Goal: Information Seeking & Learning: Check status

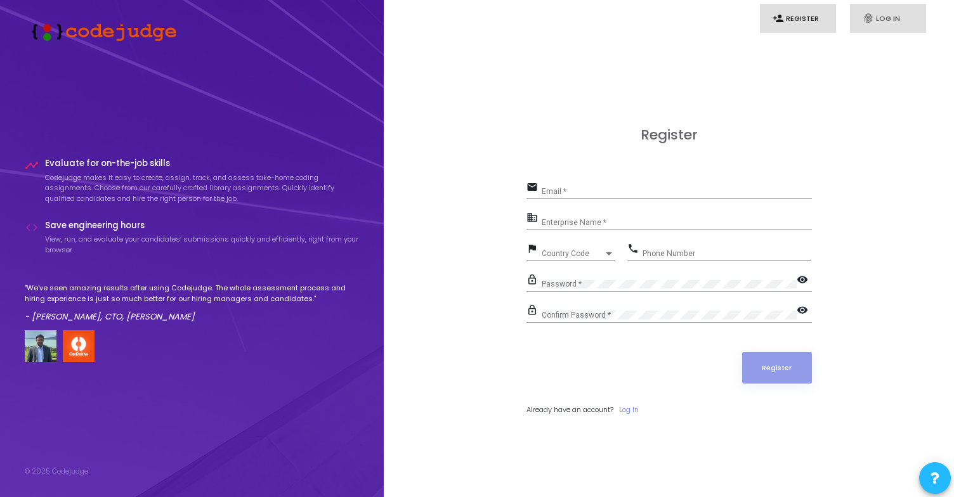
click at [887, 11] on link "fingerprint Log In" at bounding box center [888, 19] width 76 height 30
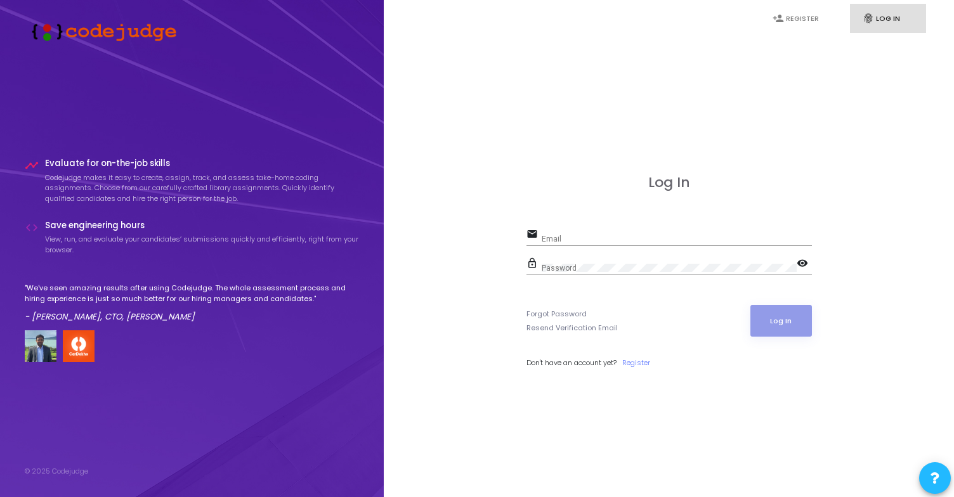
click at [628, 233] on div "Email" at bounding box center [677, 237] width 270 height 20
click at [630, 239] on input "Email" at bounding box center [677, 239] width 270 height 9
type input "[PERSON_NAME][EMAIL_ADDRESS][DOMAIN_NAME]"
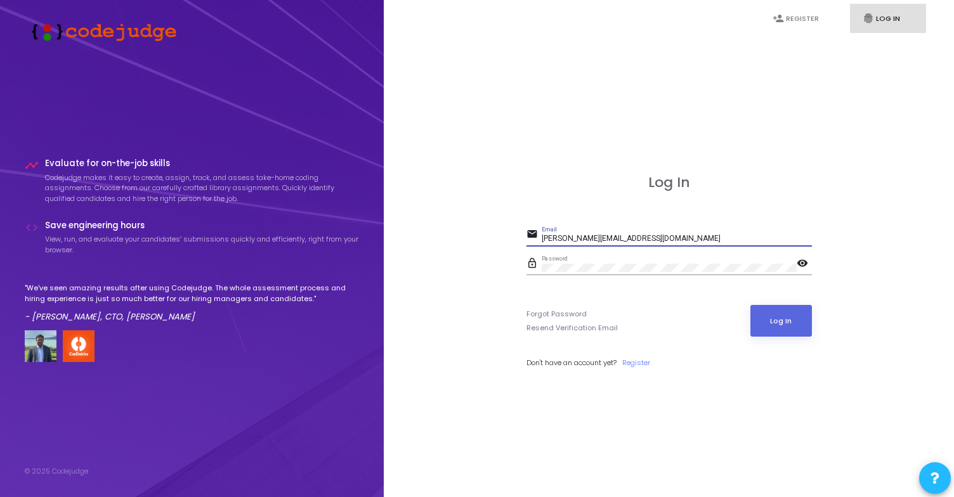
click at [751, 305] on button "Log In" at bounding box center [782, 321] width 62 height 32
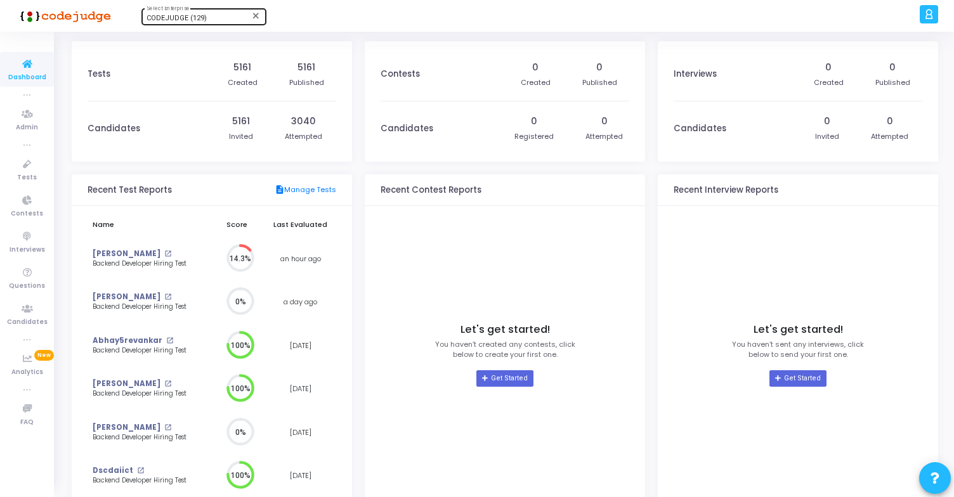
click at [197, 22] on span "CODEJUDGE (129)" at bounding box center [177, 18] width 60 height 8
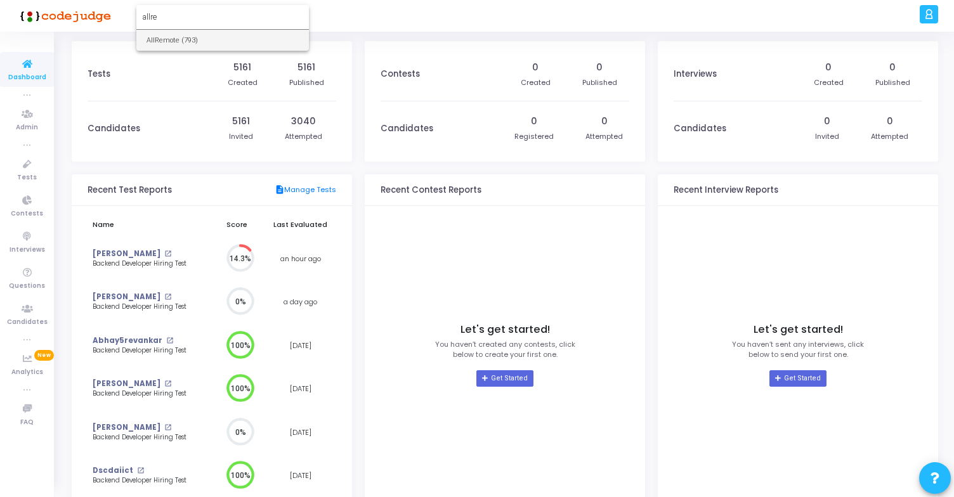
type input "allre"
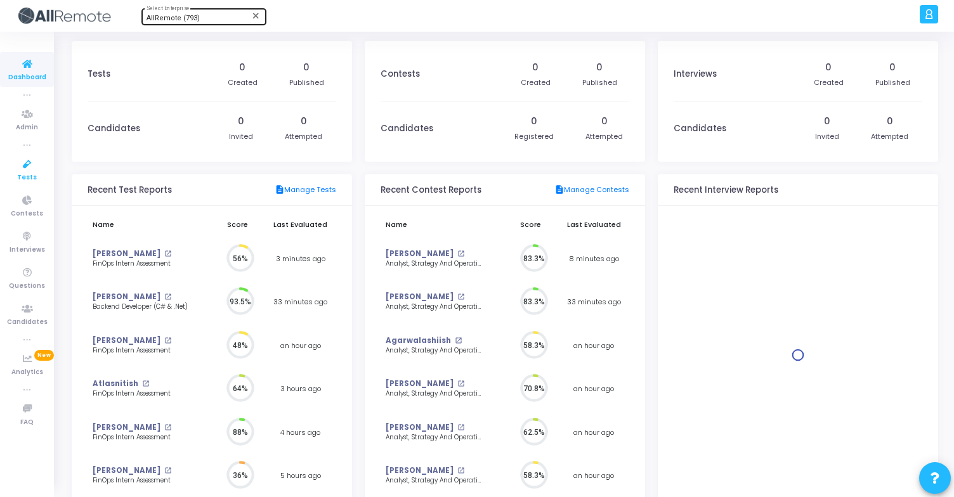
scroll to position [28, 13]
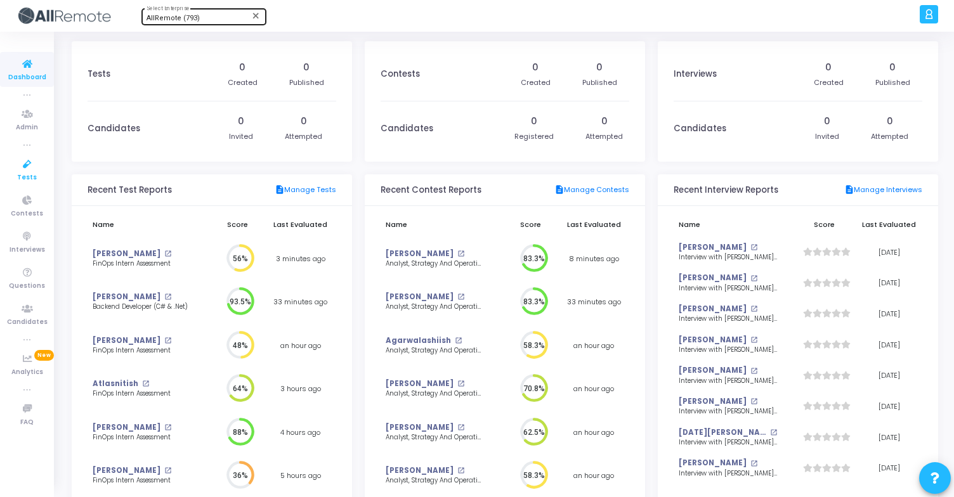
click at [19, 178] on span "Tests" at bounding box center [27, 178] width 20 height 11
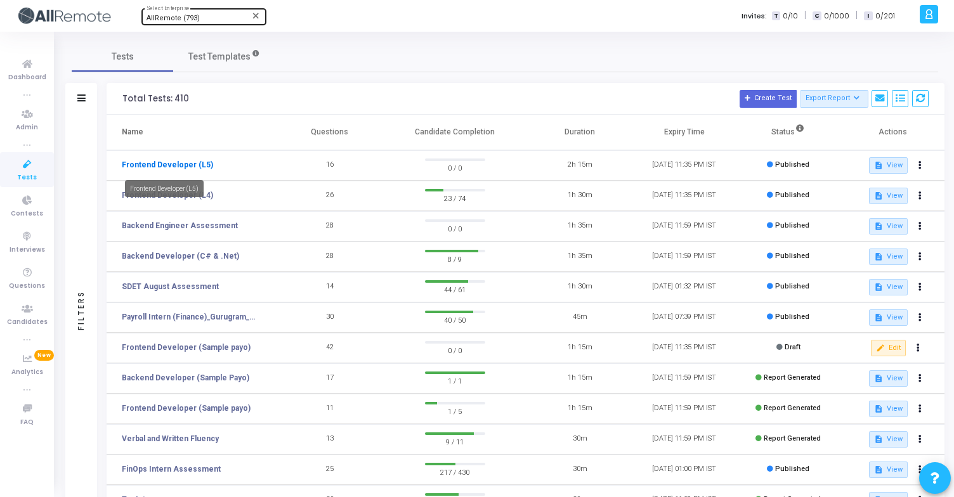
click at [181, 166] on link "Frontend Developer (L5)" at bounding box center [167, 164] width 91 height 11
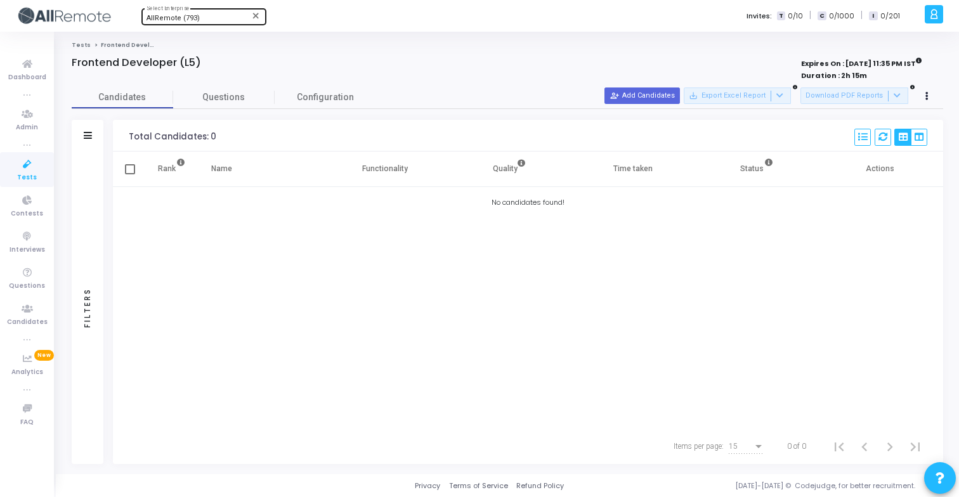
click at [30, 167] on icon at bounding box center [27, 165] width 27 height 16
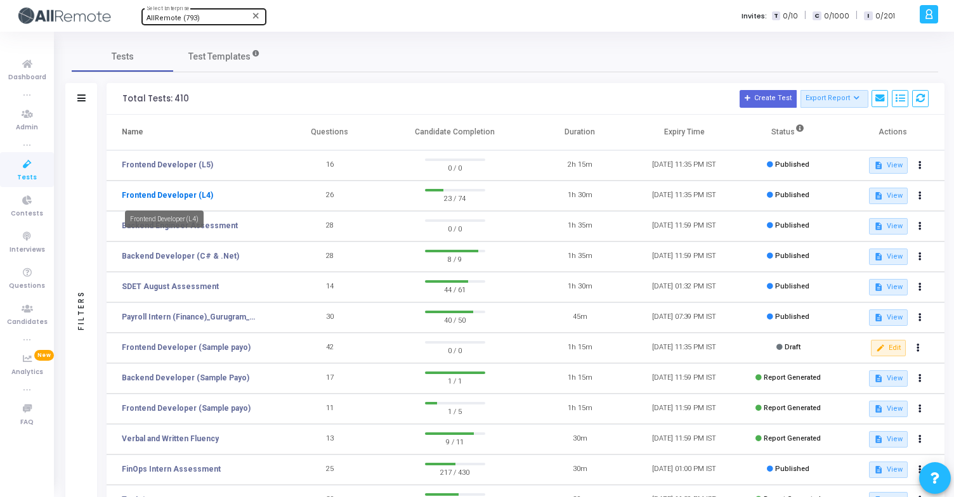
click at [166, 193] on link "Frontend Developer (L4)" at bounding box center [167, 195] width 91 height 11
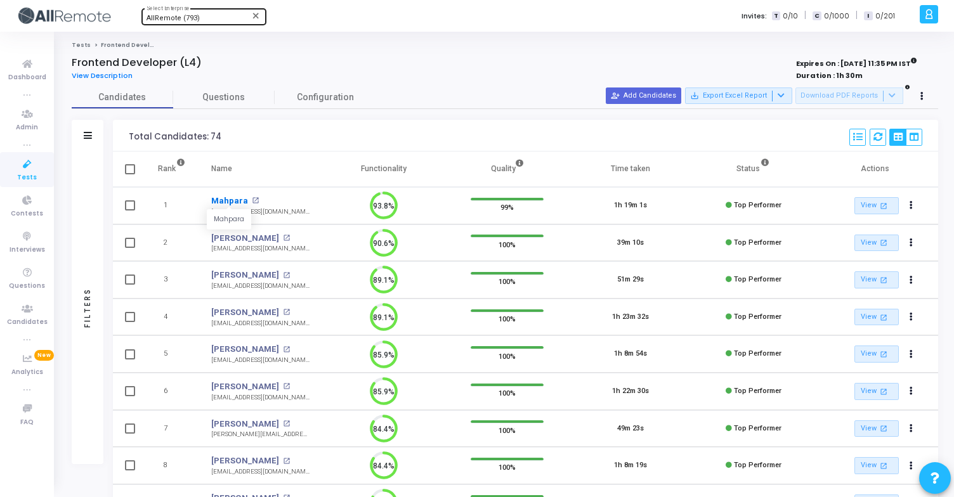
click at [222, 199] on link "Mahpara" at bounding box center [229, 201] width 37 height 13
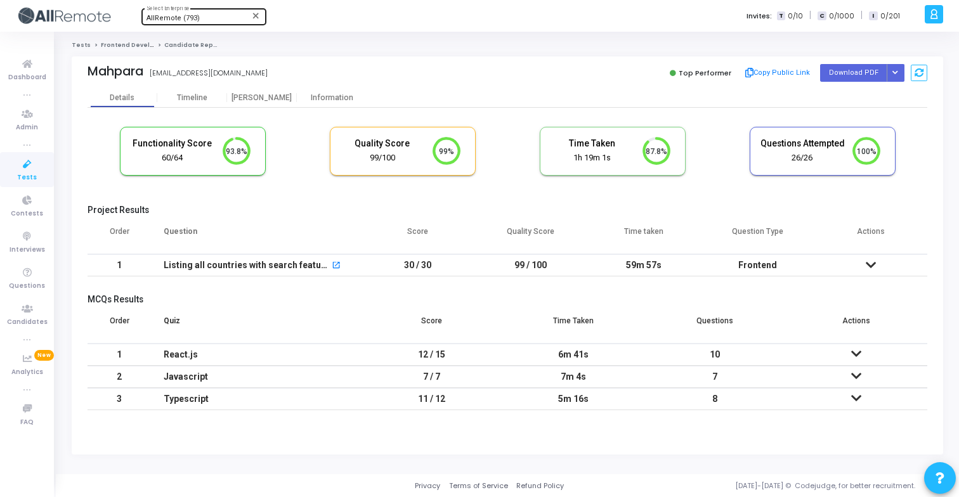
click at [463, 264] on td "30 / 30" at bounding box center [418, 265] width 114 height 22
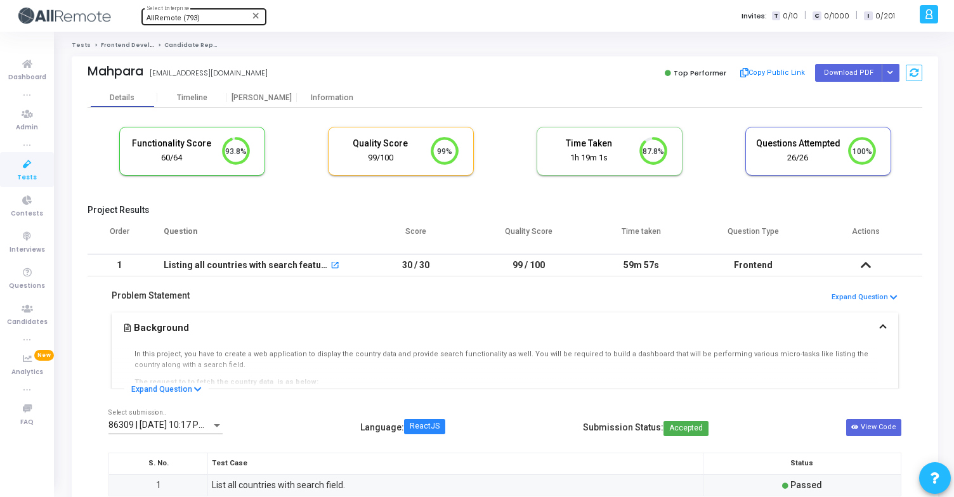
click at [463, 266] on td "30 / 30" at bounding box center [416, 265] width 112 height 22
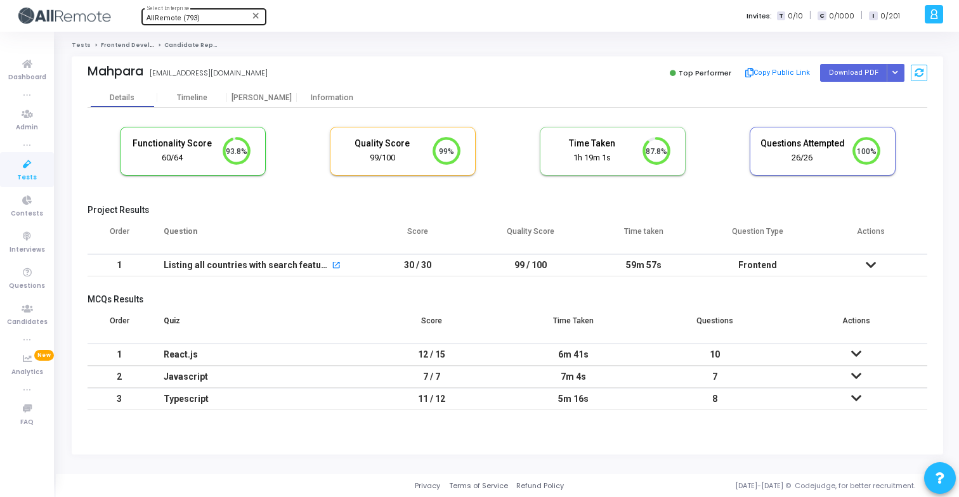
click at [34, 166] on icon at bounding box center [27, 165] width 27 height 16
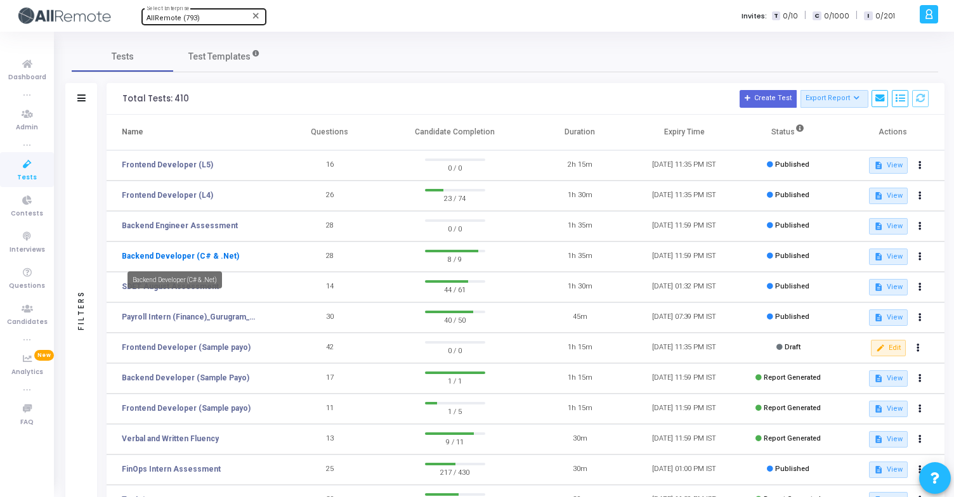
click at [180, 254] on link "Backend Developer (C# & .Net)" at bounding box center [180, 256] width 117 height 11
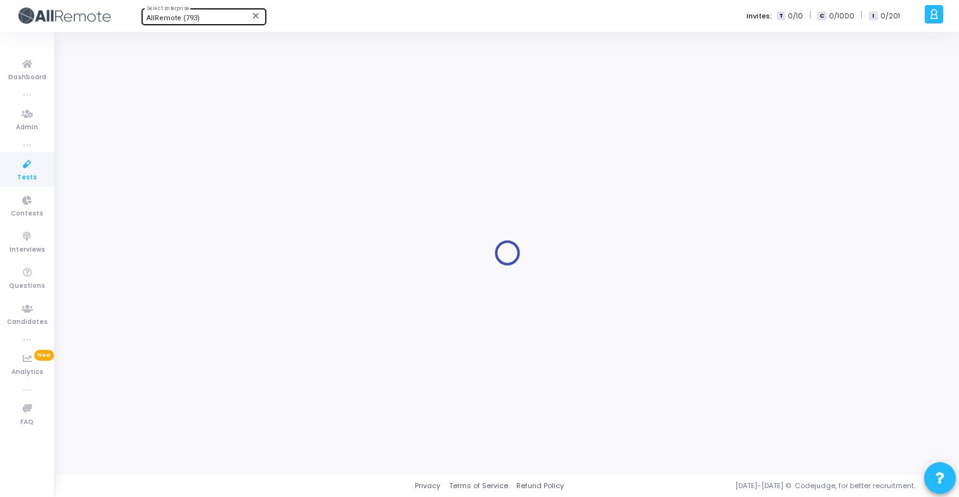
click at [347, 132] on div at bounding box center [508, 253] width 872 height 424
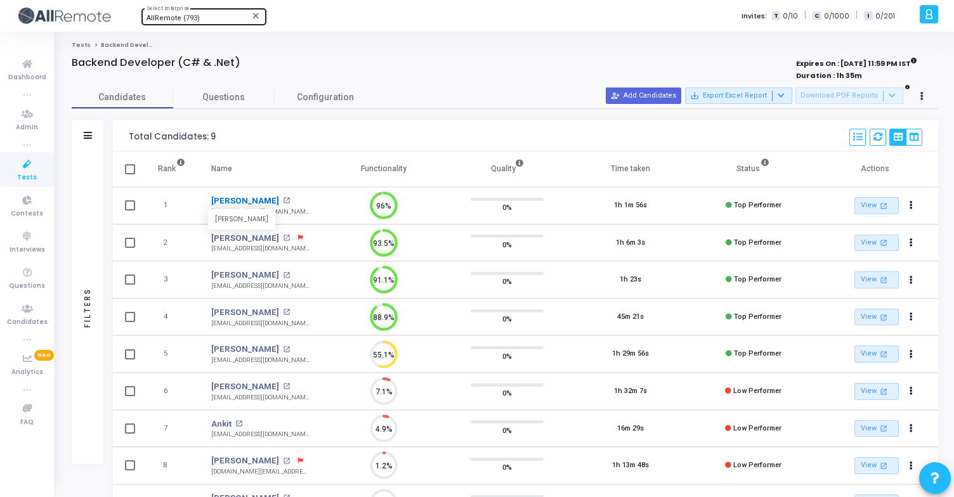
click at [235, 202] on link "[PERSON_NAME]" at bounding box center [245, 201] width 68 height 13
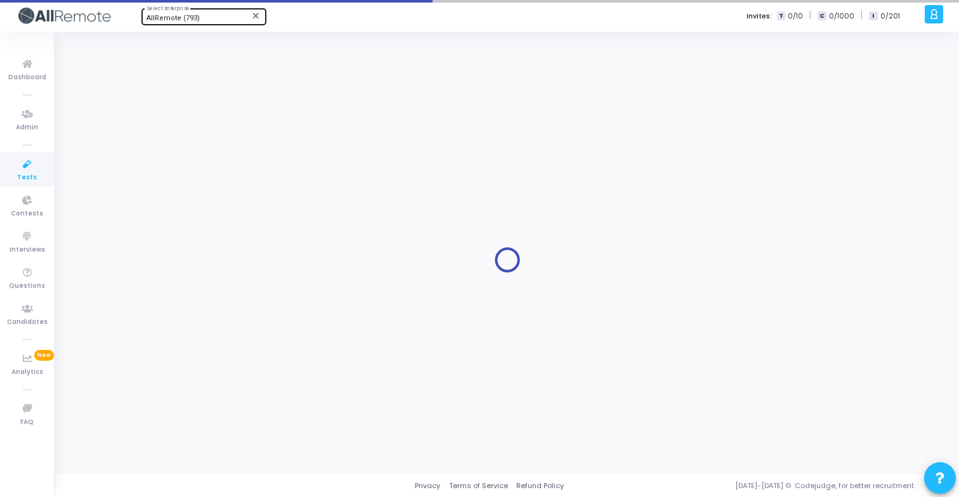
click at [485, 101] on div at bounding box center [508, 260] width 872 height 424
